Goal: Information Seeking & Learning: Learn about a topic

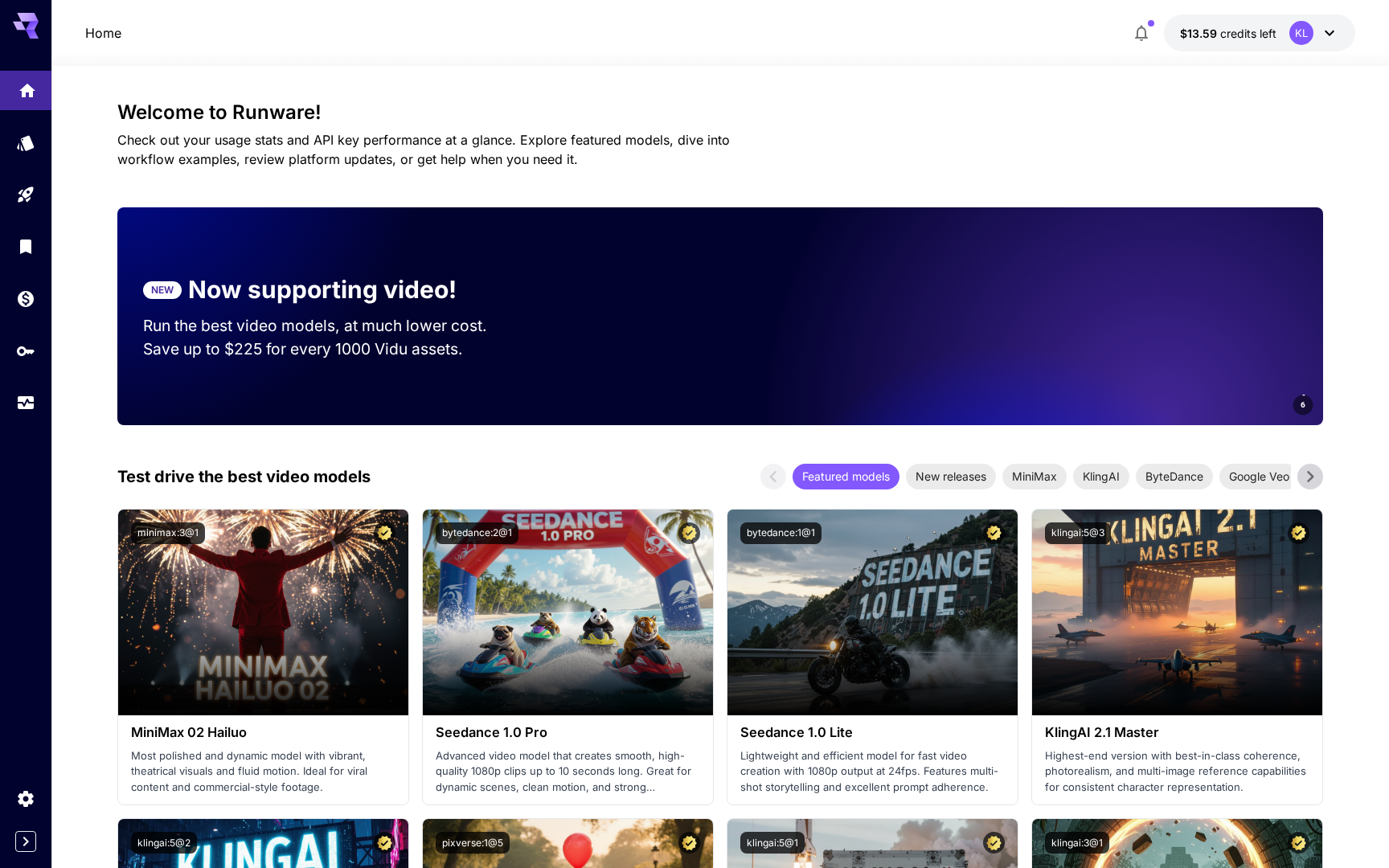
click at [23, 105] on link at bounding box center [26, 91] width 51 height 40
click at [27, 841] on icon "Expand sidebar" at bounding box center [26, 842] width 6 height 10
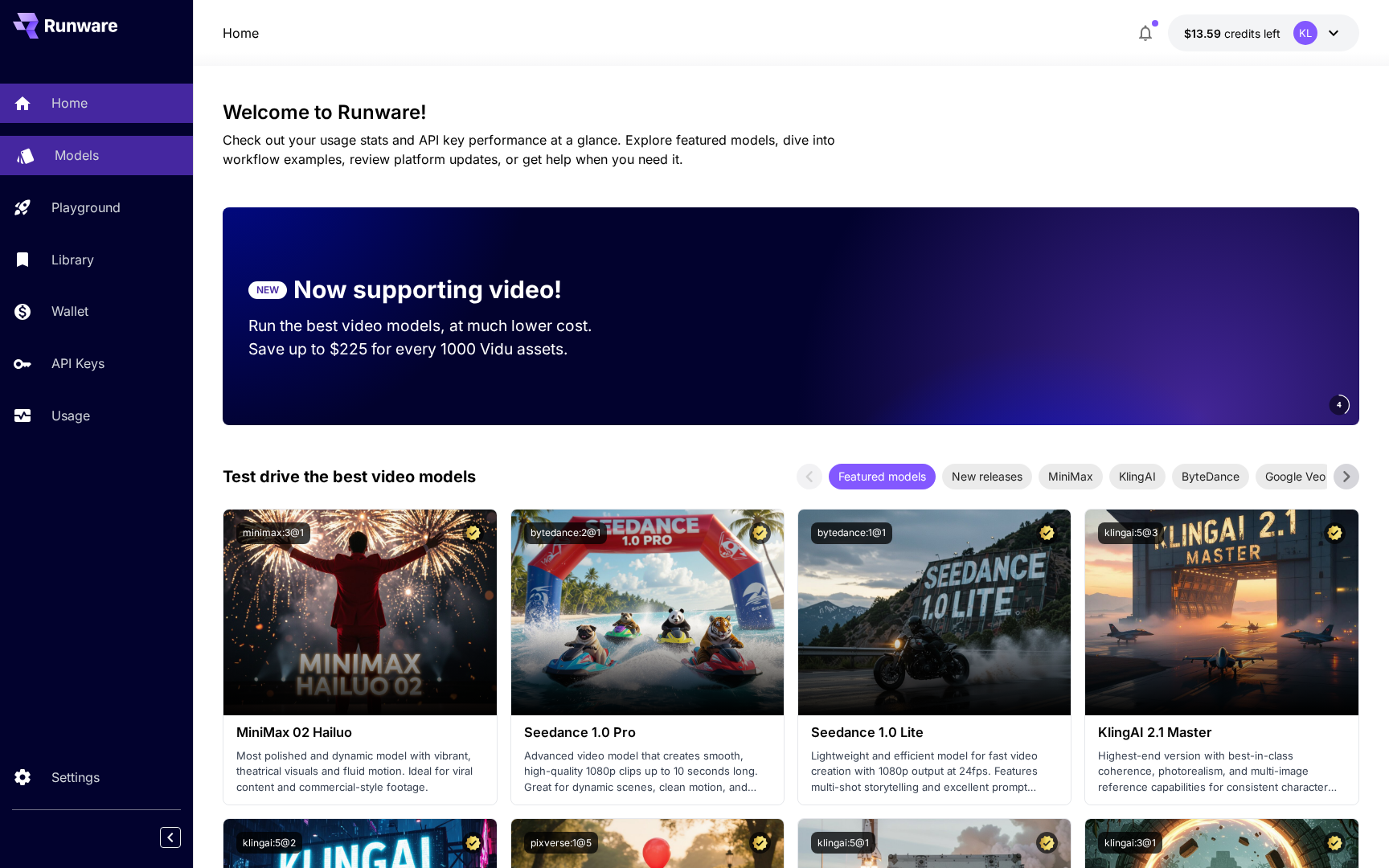
click at [88, 157] on p "Models" at bounding box center [77, 154] width 45 height 19
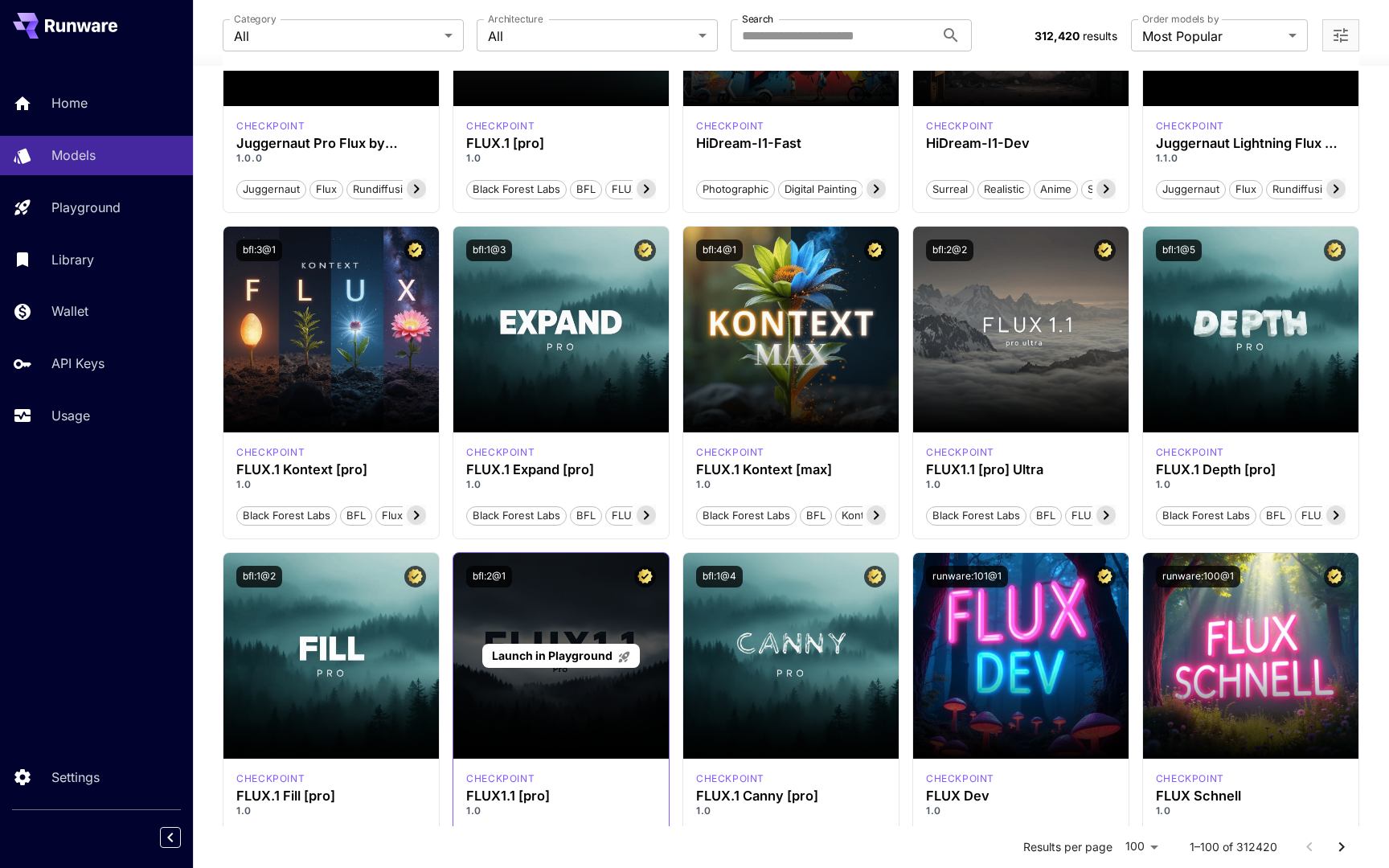
scroll to position [301, 0]
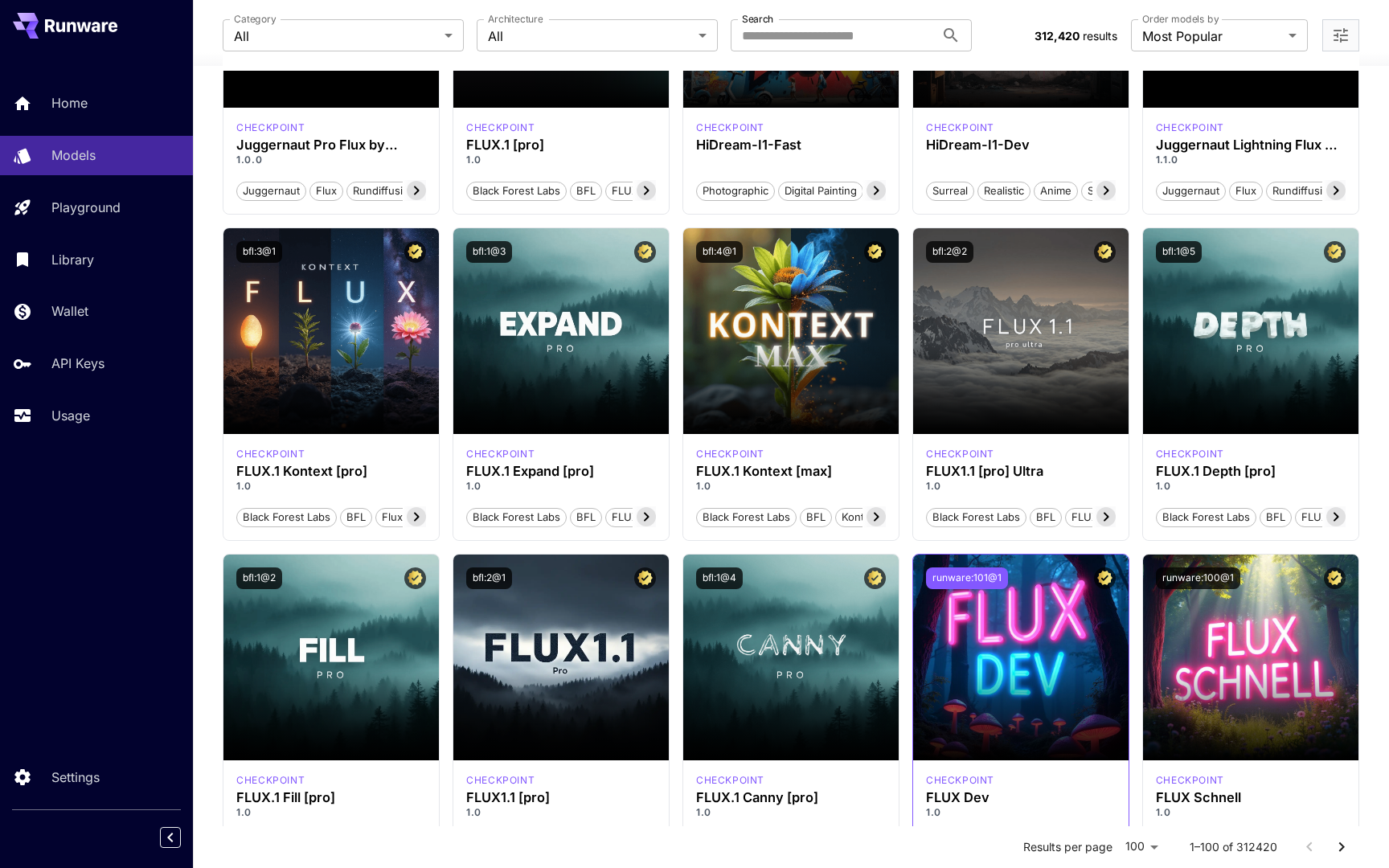
click at [988, 576] on button "runware:101@1" at bounding box center [966, 578] width 82 height 21
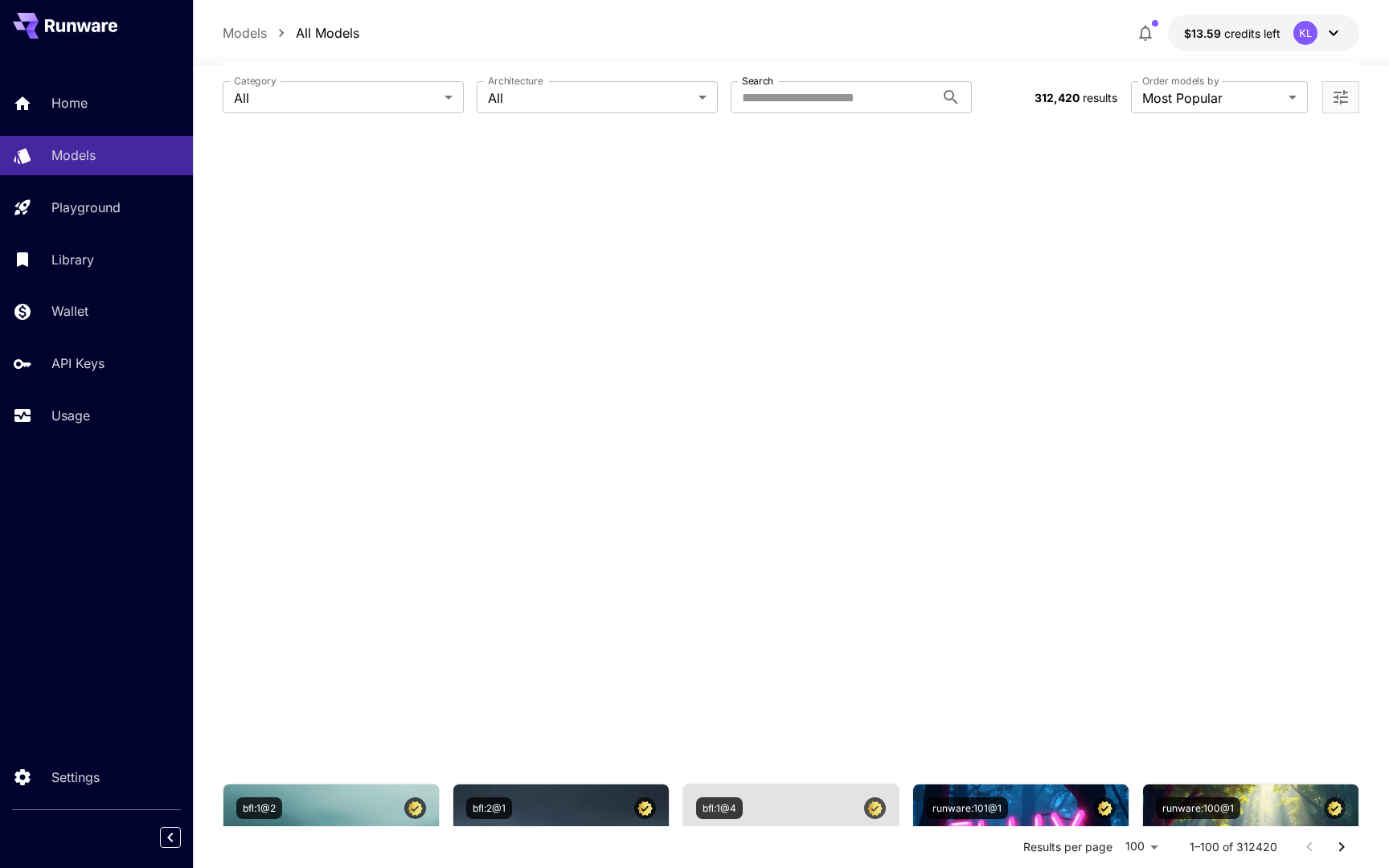
scroll to position [0, 0]
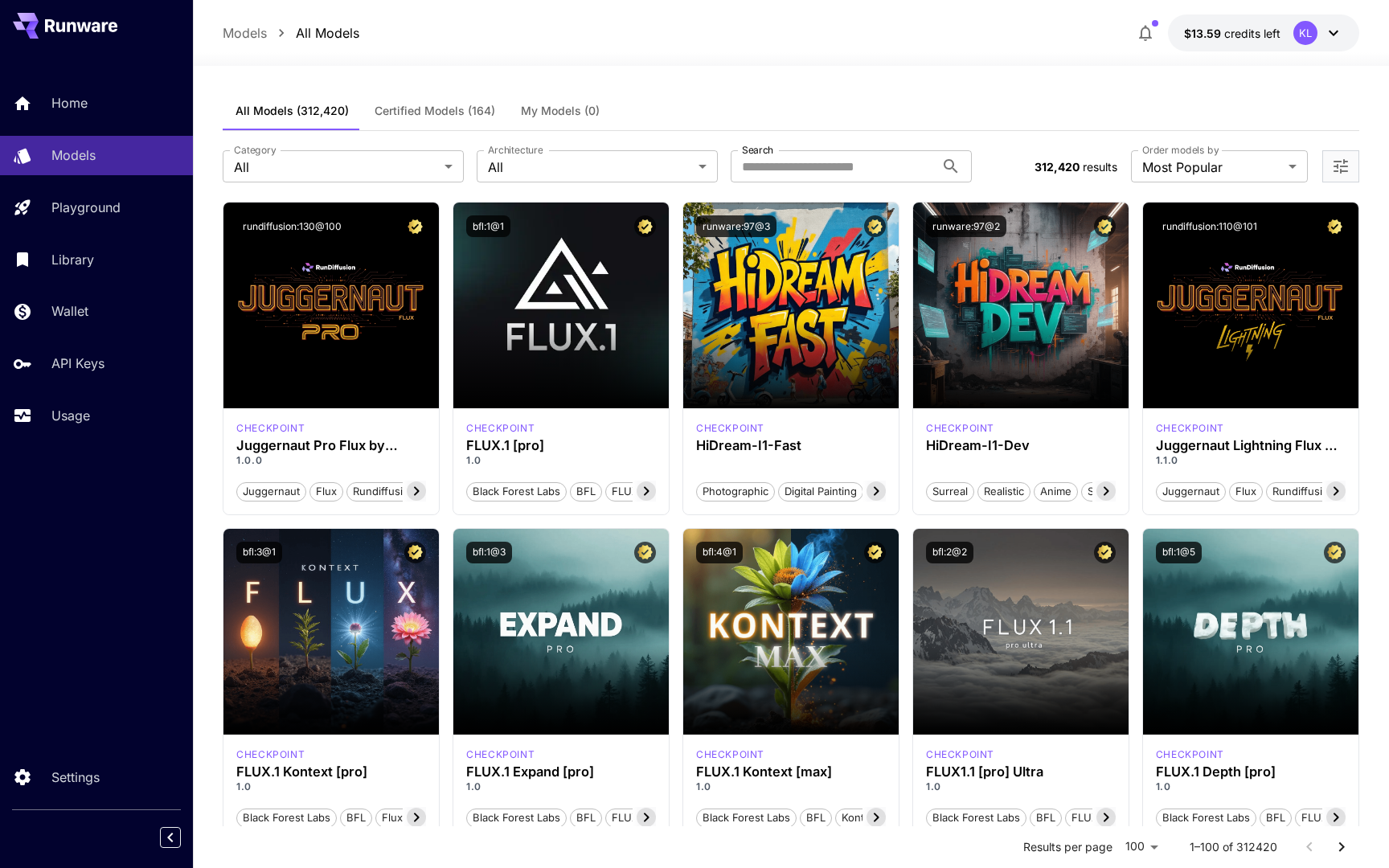
click at [440, 105] on span "Certified Models (164)" at bounding box center [435, 111] width 121 height 15
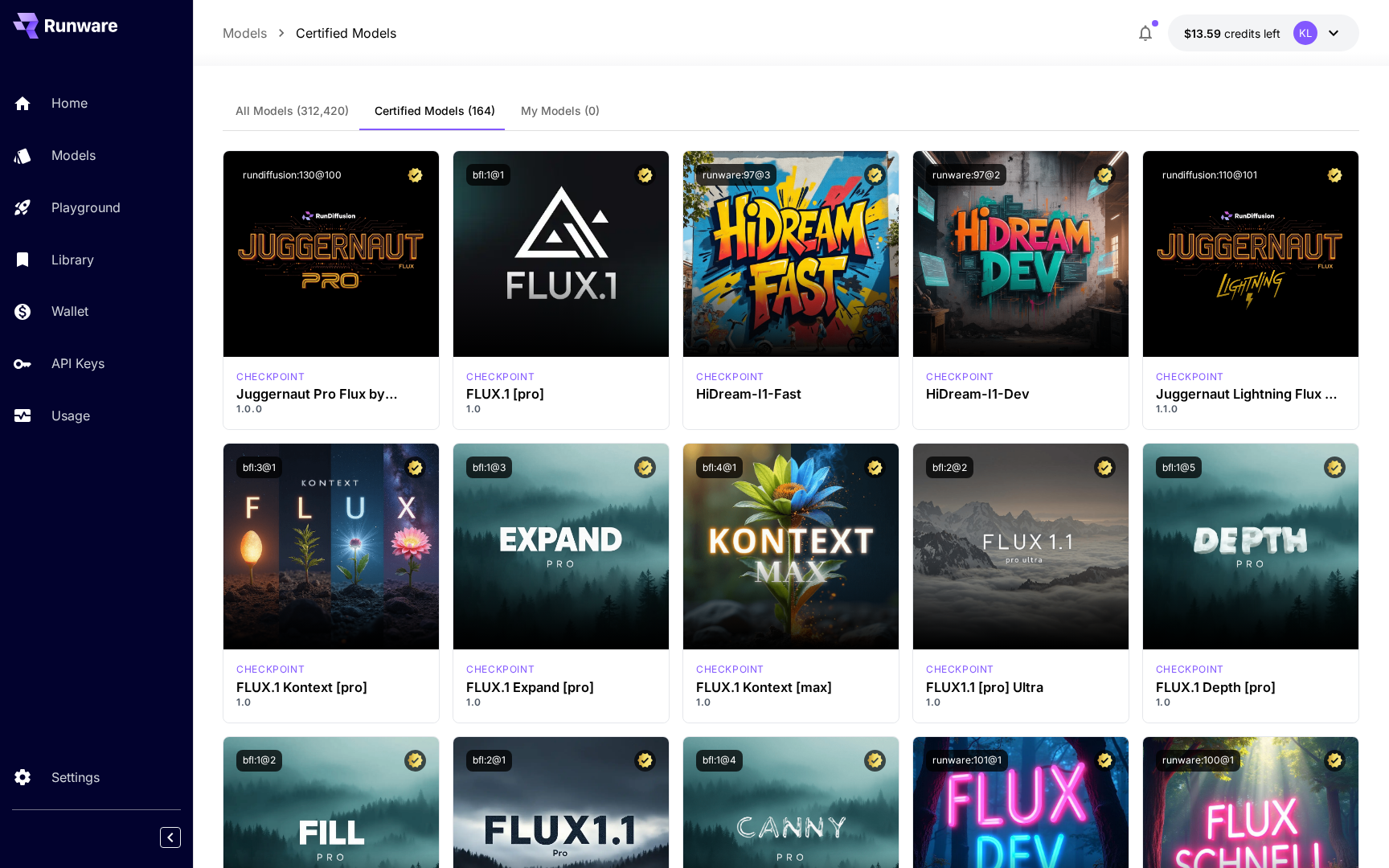
click at [289, 113] on span "All Models (312,420)" at bounding box center [292, 111] width 113 height 15
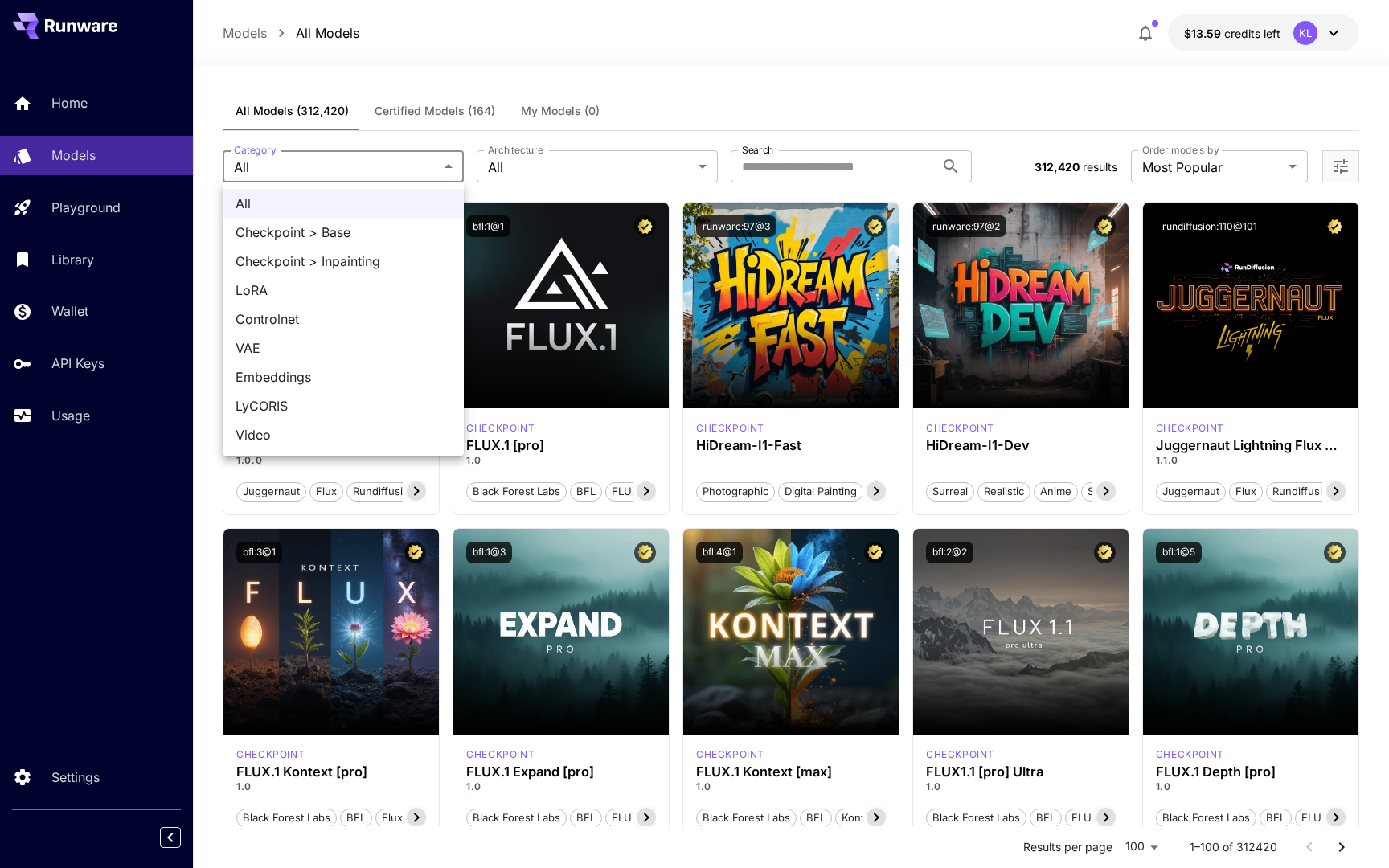
click at [548, 164] on div at bounding box center [694, 434] width 1389 height 868
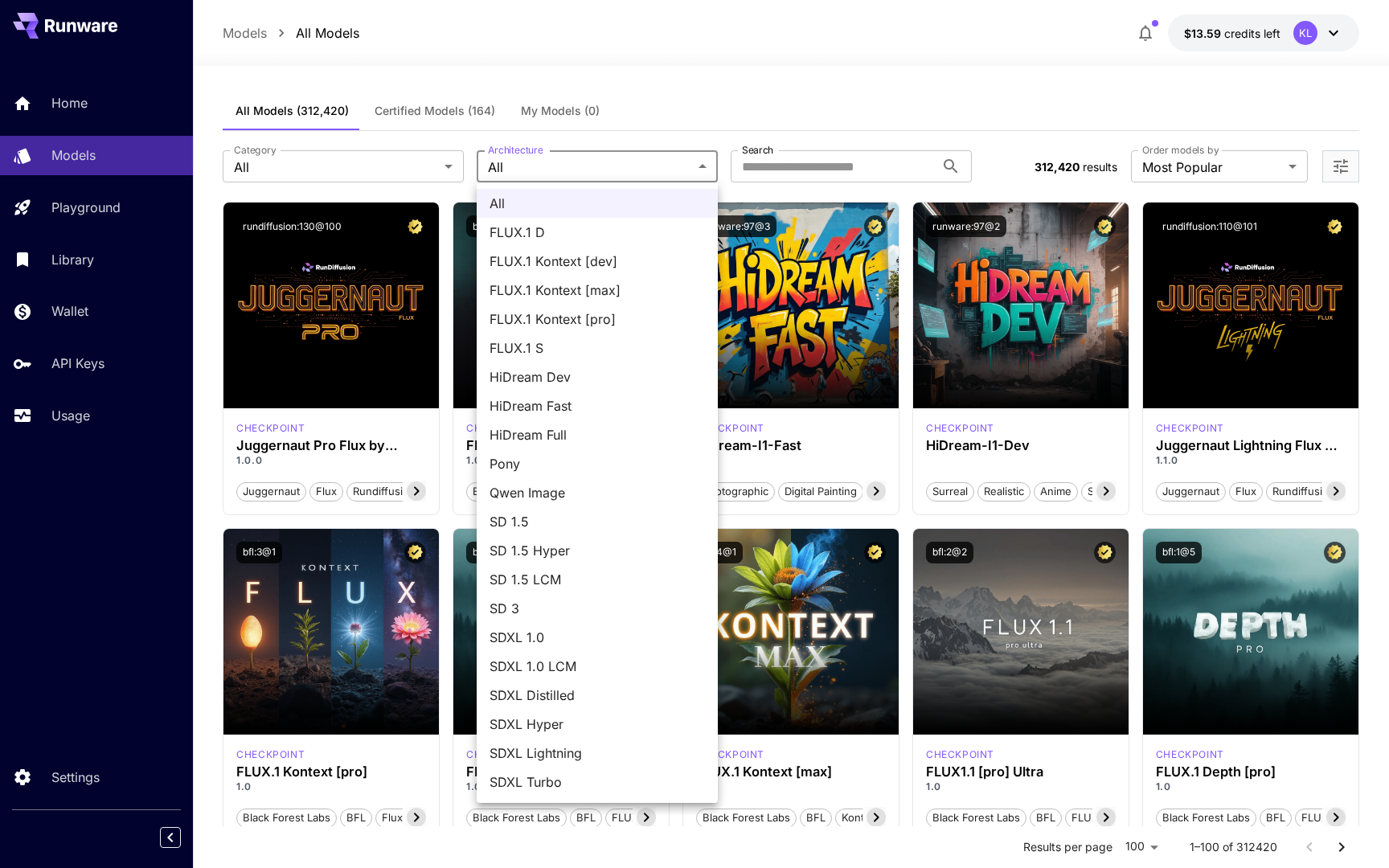
click at [560, 492] on span "Qwen Image" at bounding box center [597, 492] width 216 height 19
type input "**********"
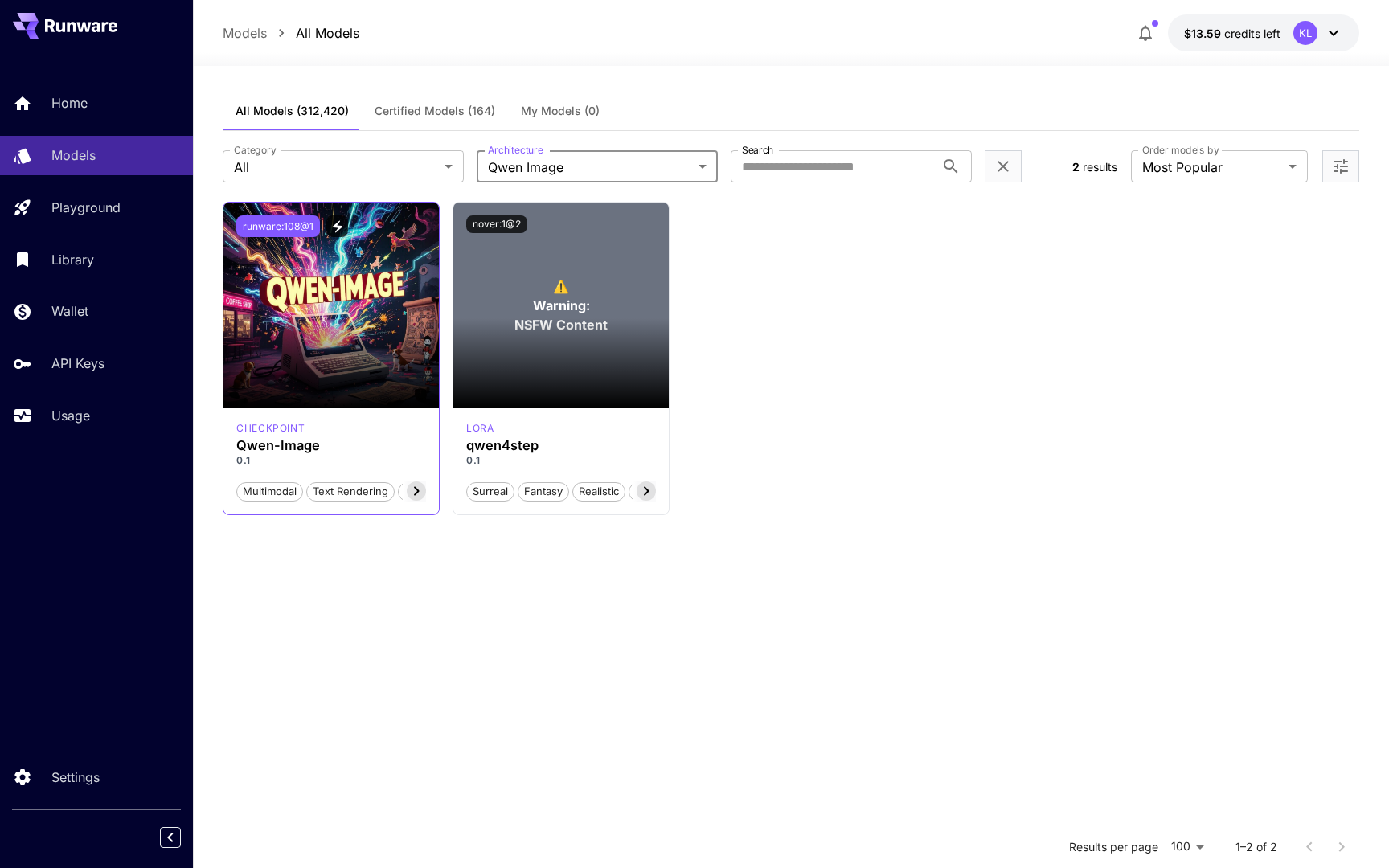
click at [289, 222] on button "runware:108@1" at bounding box center [277, 226] width 83 height 21
click at [566, 296] on span "Warning:" at bounding box center [561, 305] width 57 height 19
